Goal: Task Accomplishment & Management: Manage account settings

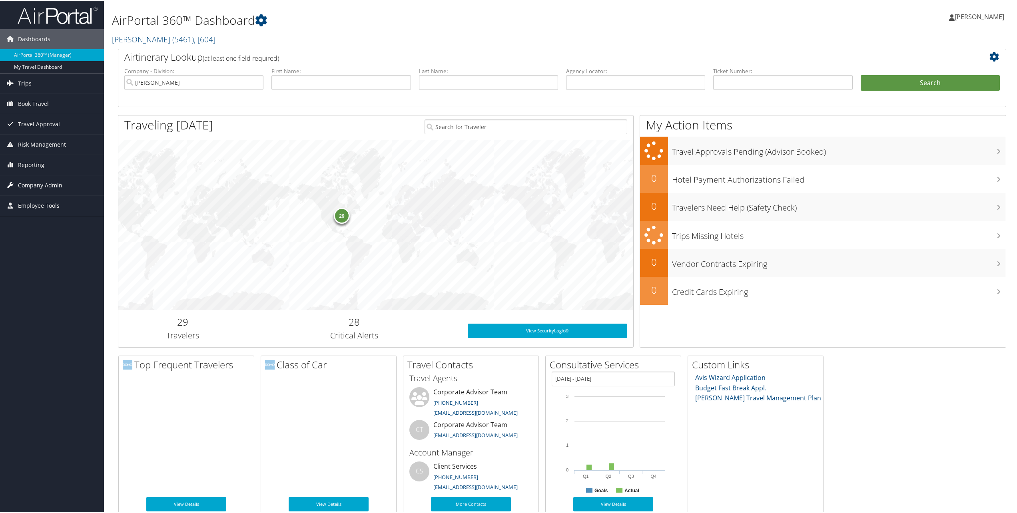
click at [29, 185] on span "Company Admin" at bounding box center [40, 185] width 44 height 20
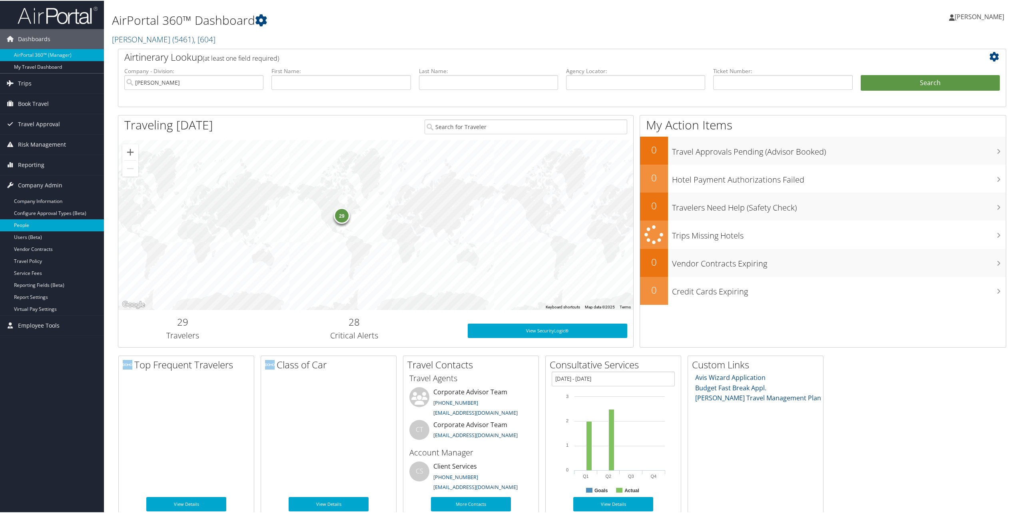
click at [38, 221] on link "People" at bounding box center [52, 225] width 104 height 12
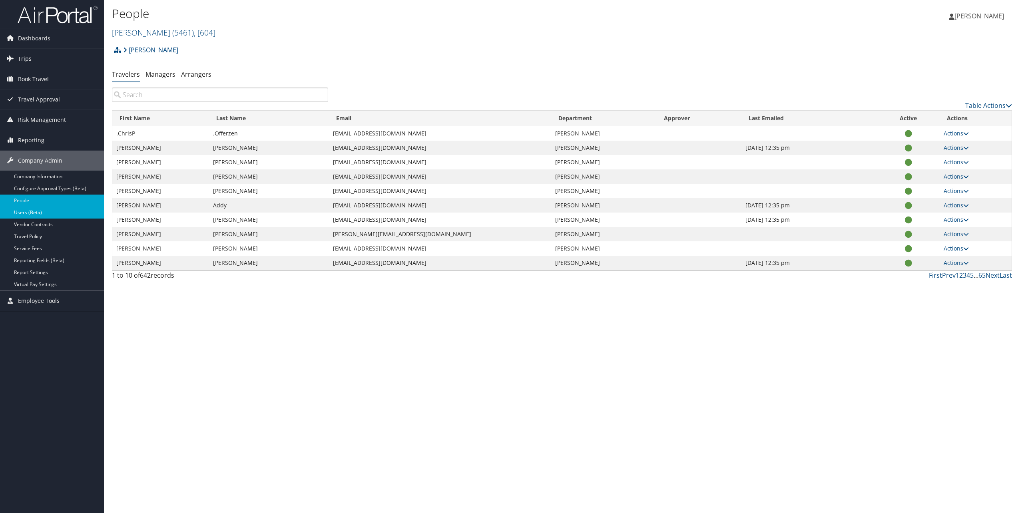
click at [48, 214] on link "Users (Beta)" at bounding box center [52, 213] width 104 height 12
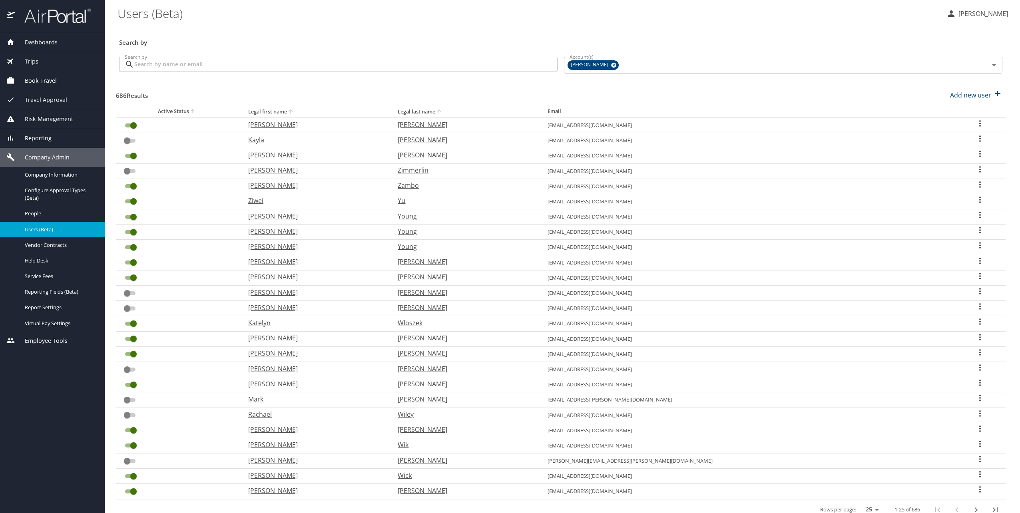
click at [249, 67] on input "Search by" at bounding box center [345, 64] width 423 height 15
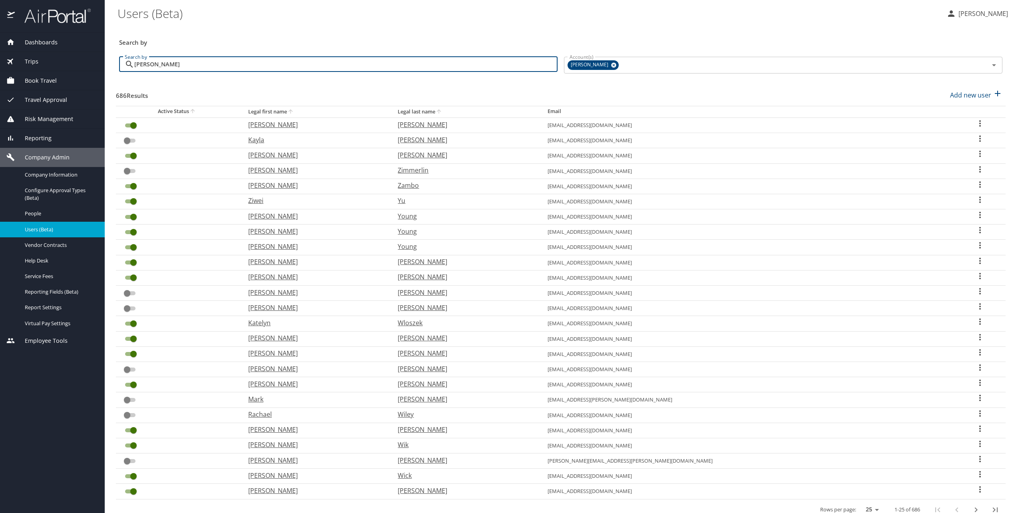
type input "[PERSON_NAME]"
checkbox input "true"
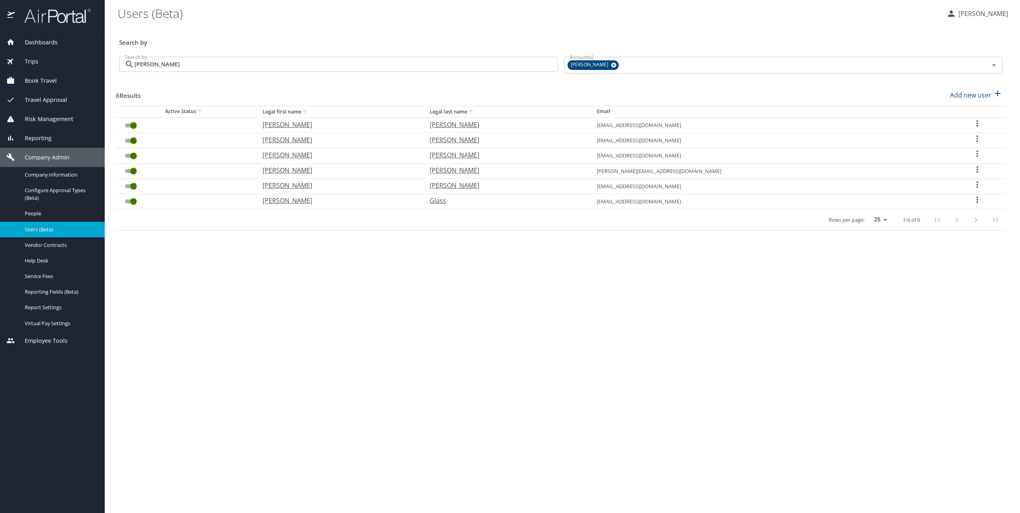
click at [977, 139] on icon "User Search Table" at bounding box center [978, 139] width 2 height 6
click at [949, 140] on p "View profile" at bounding box center [935, 140] width 35 height 10
select select "US"
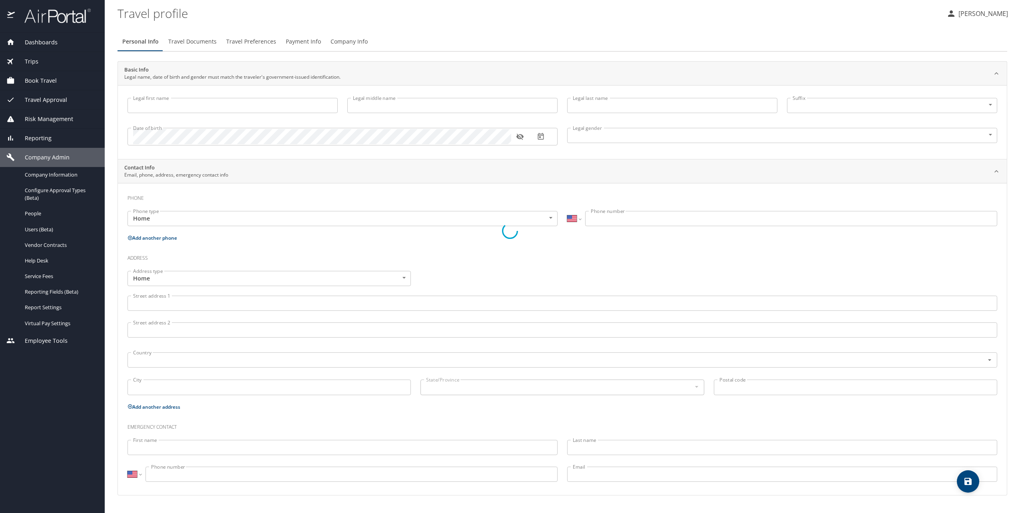
select select "US"
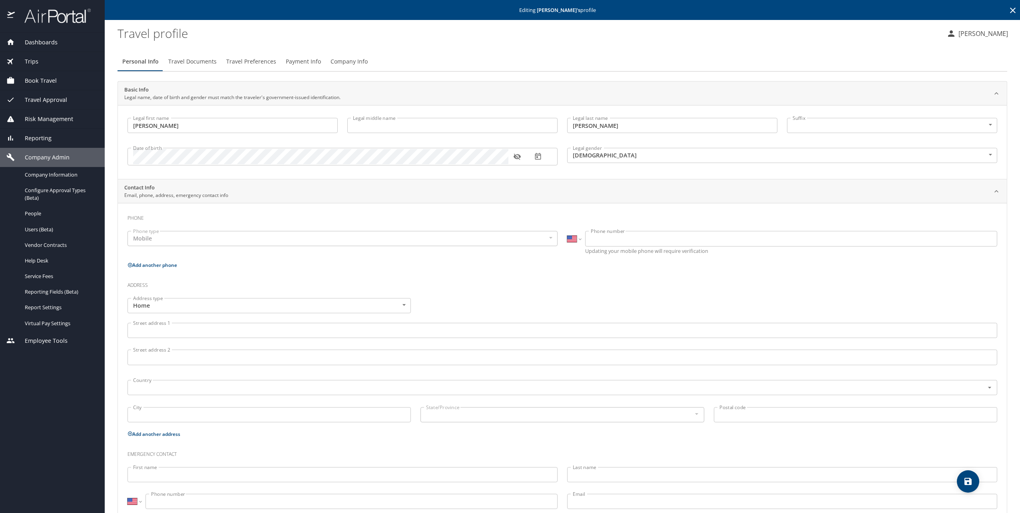
type input "[PERSON_NAME]"
type input "[DEMOGRAPHIC_DATA]"
click at [349, 60] on span "Company Info" at bounding box center [349, 62] width 37 height 10
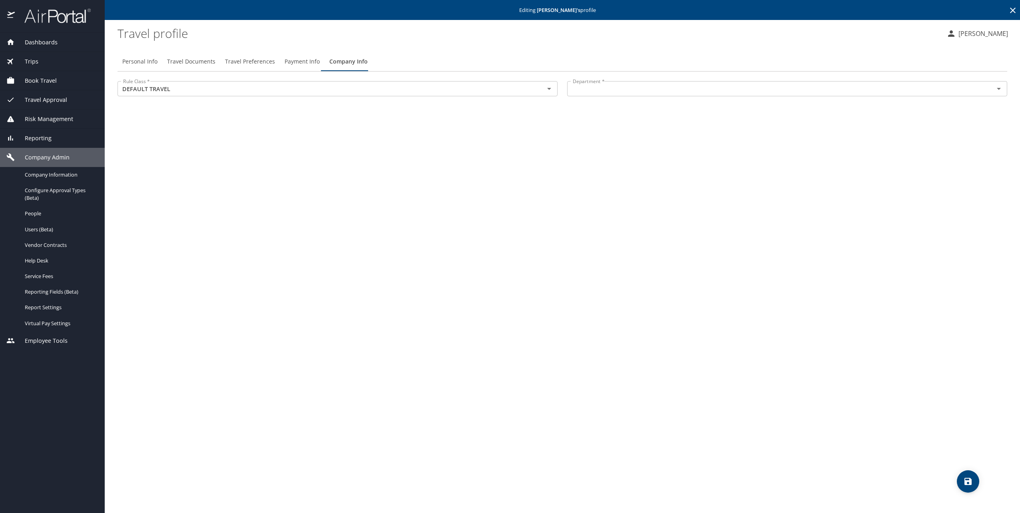
click at [352, 80] on div "Rule Class * DEFAULT TRAVEL Rule Class *" at bounding box center [338, 89] width 450 height 27
click at [554, 88] on button "Open" at bounding box center [549, 88] width 11 height 11
click at [166, 209] on div "Personal Info Travel Documents Travel Preferences Payment Info Company Info Rul…" at bounding box center [563, 280] width 890 height 468
